Goal: Obtain resource: Download file/media

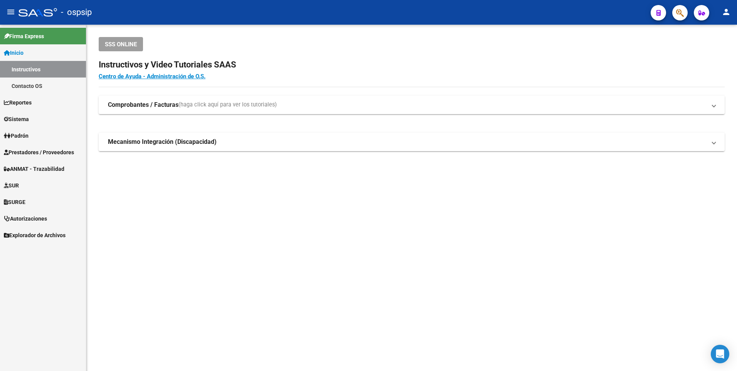
click at [205, 266] on mat-sidenav-content "SSS ONLINE Instructivos y Video Tutoriales SAAS Centro de Ayuda - Administració…" at bounding box center [411, 198] width 651 height 346
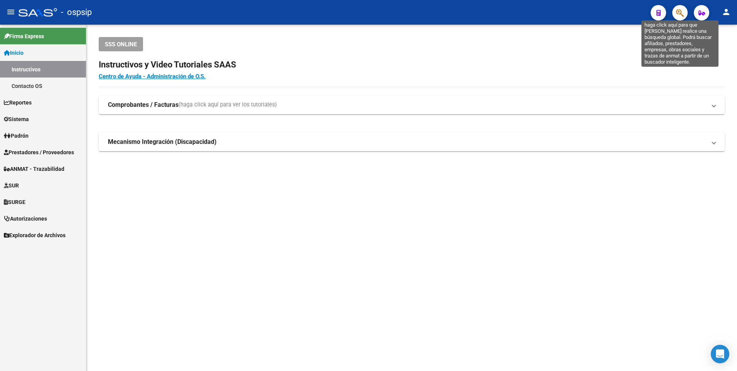
click at [682, 13] on icon "button" at bounding box center [680, 12] width 8 height 9
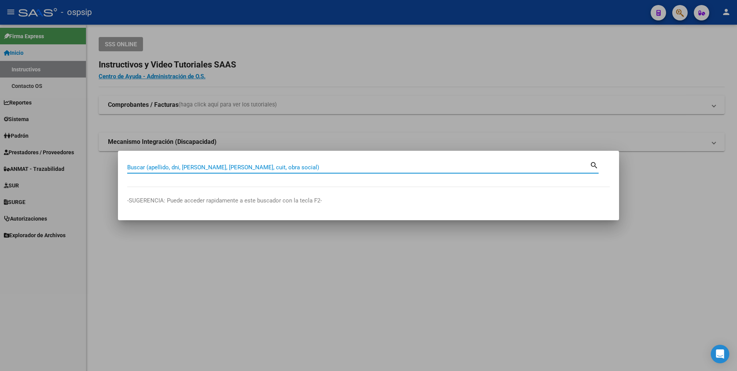
click at [176, 269] on div at bounding box center [368, 185] width 737 height 371
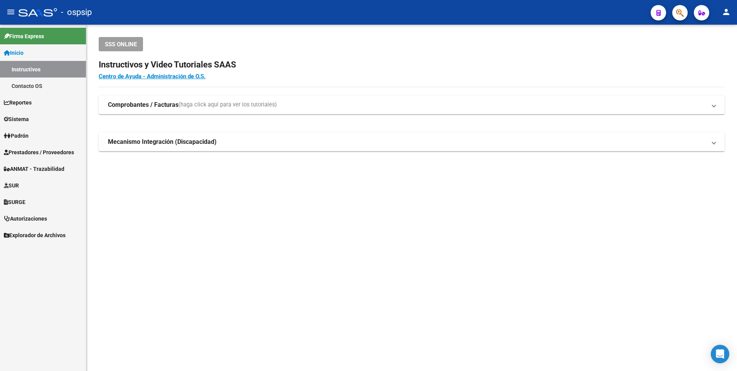
click at [35, 152] on span "Prestadores / Proveedores" at bounding box center [39, 152] width 70 height 8
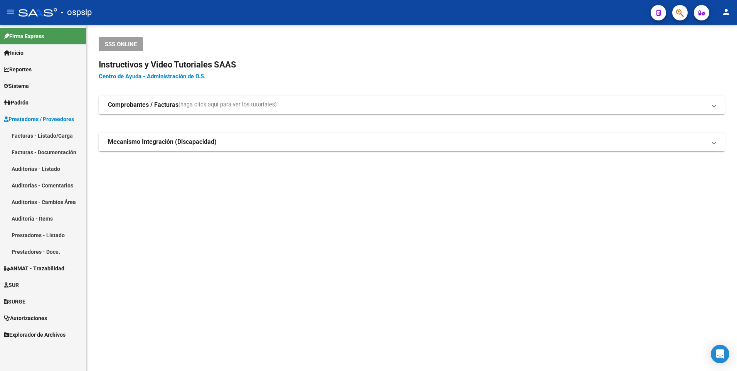
click at [40, 134] on link "Facturas - Listado/Carga" at bounding box center [43, 135] width 86 height 17
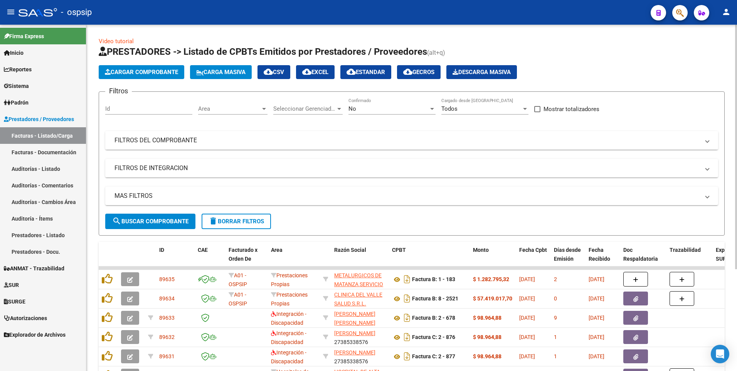
click at [147, 136] on mat-panel-title "FILTROS DEL COMPROBANTE" at bounding box center [407, 140] width 585 height 8
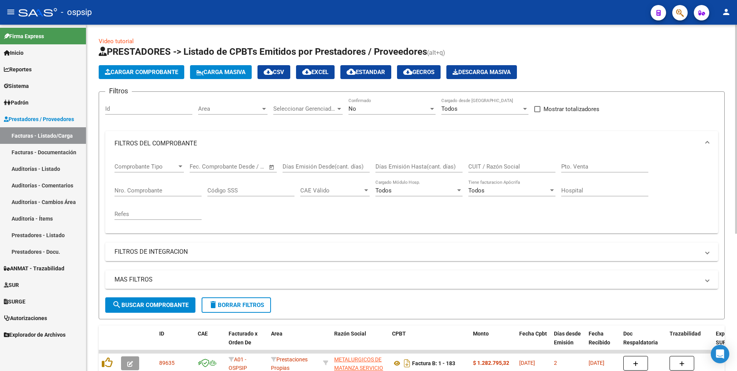
click at [140, 184] on div "Nro. Comprobante" at bounding box center [158, 188] width 87 height 17
click at [401, 109] on div "No" at bounding box center [389, 108] width 80 height 7
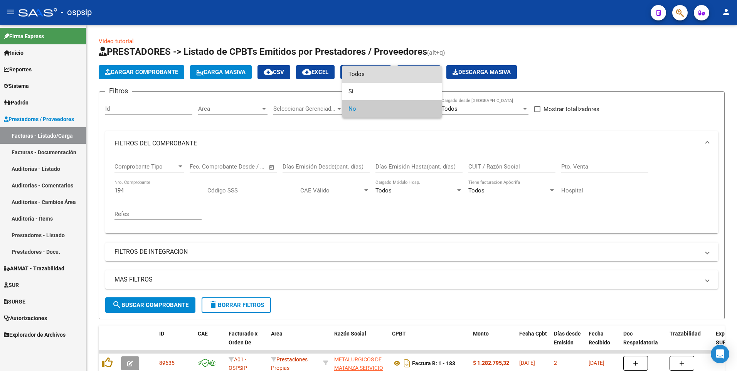
click at [392, 77] on span "Todos" at bounding box center [392, 74] width 87 height 17
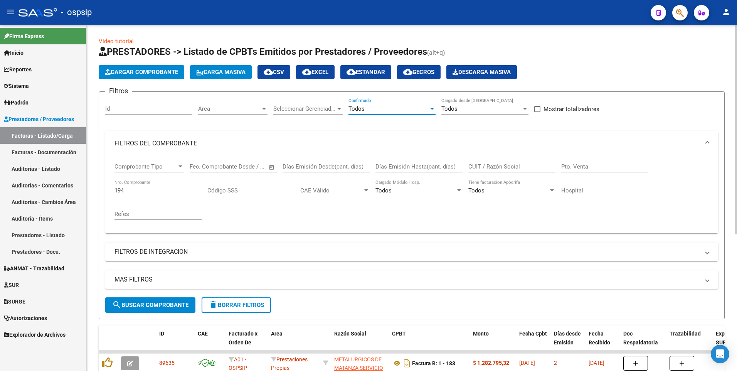
click at [157, 308] on span "search Buscar Comprobante" at bounding box center [150, 304] width 76 height 7
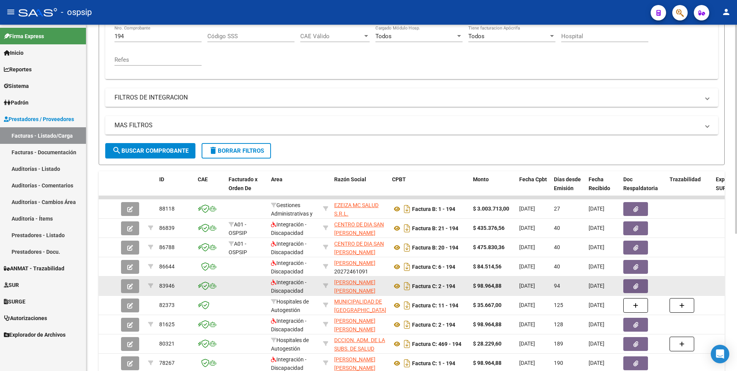
scroll to position [193, 0]
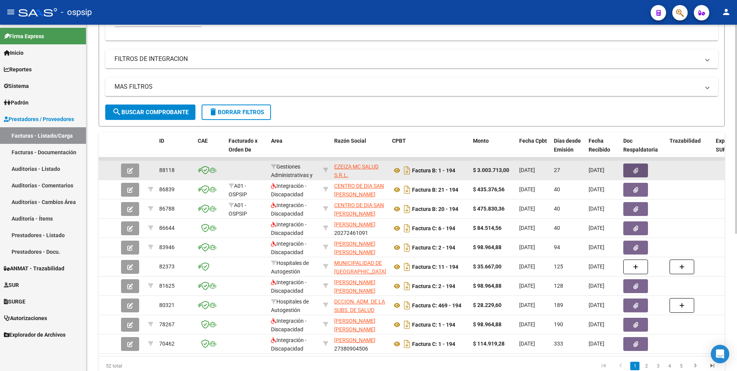
click at [638, 171] on icon "button" at bounding box center [635, 171] width 5 height 6
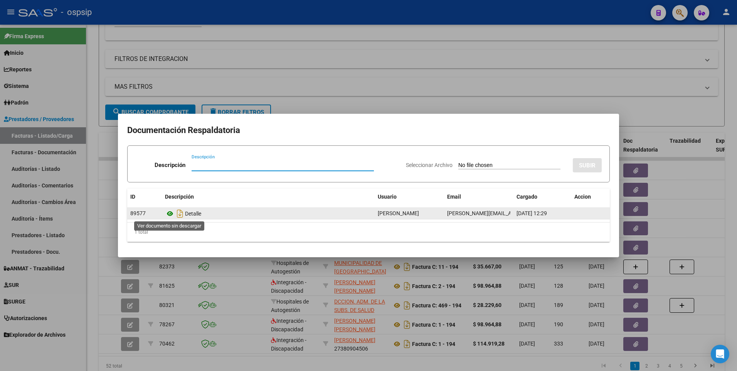
click at [168, 214] on icon at bounding box center [170, 213] width 10 height 9
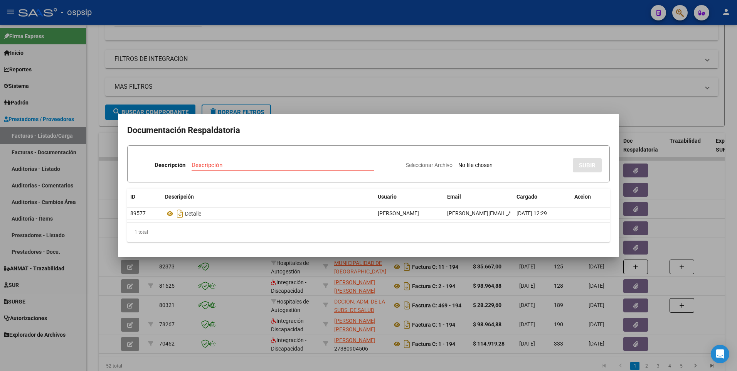
click at [430, 82] on div at bounding box center [368, 185] width 737 height 371
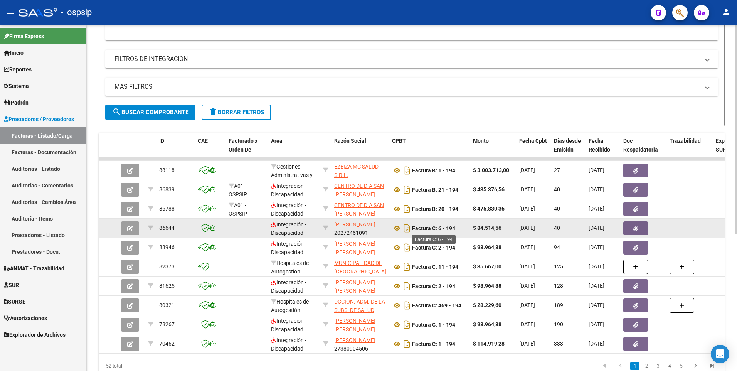
scroll to position [154, 0]
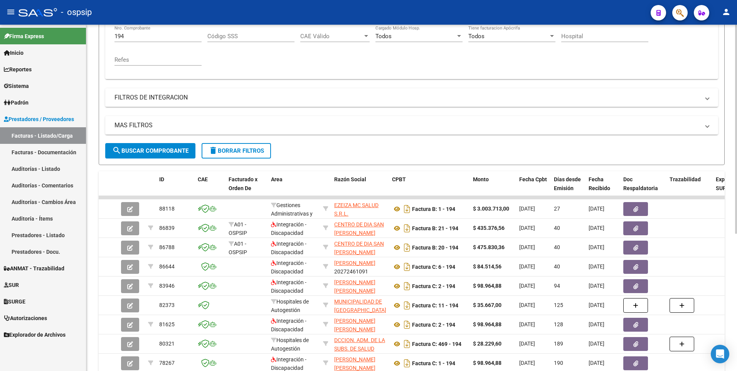
click at [159, 39] on input "194" at bounding box center [158, 36] width 87 height 7
type input "1"
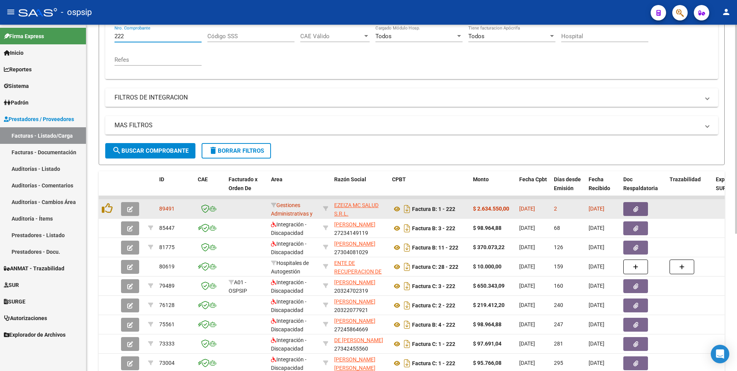
type input "222"
click at [632, 214] on button "button" at bounding box center [635, 209] width 25 height 14
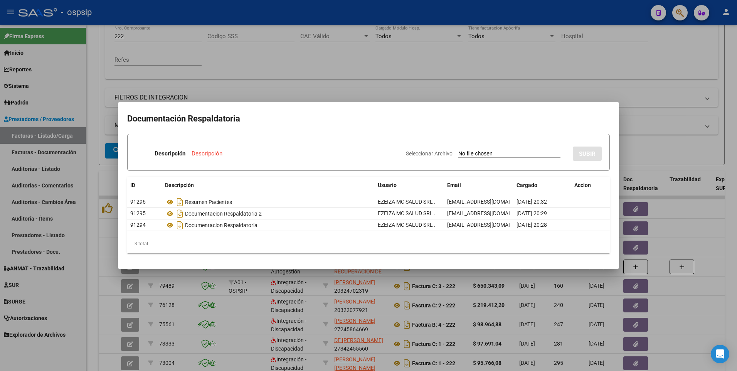
click at [351, 83] on div at bounding box center [368, 185] width 737 height 371
